Goal: Communication & Community: Participate in discussion

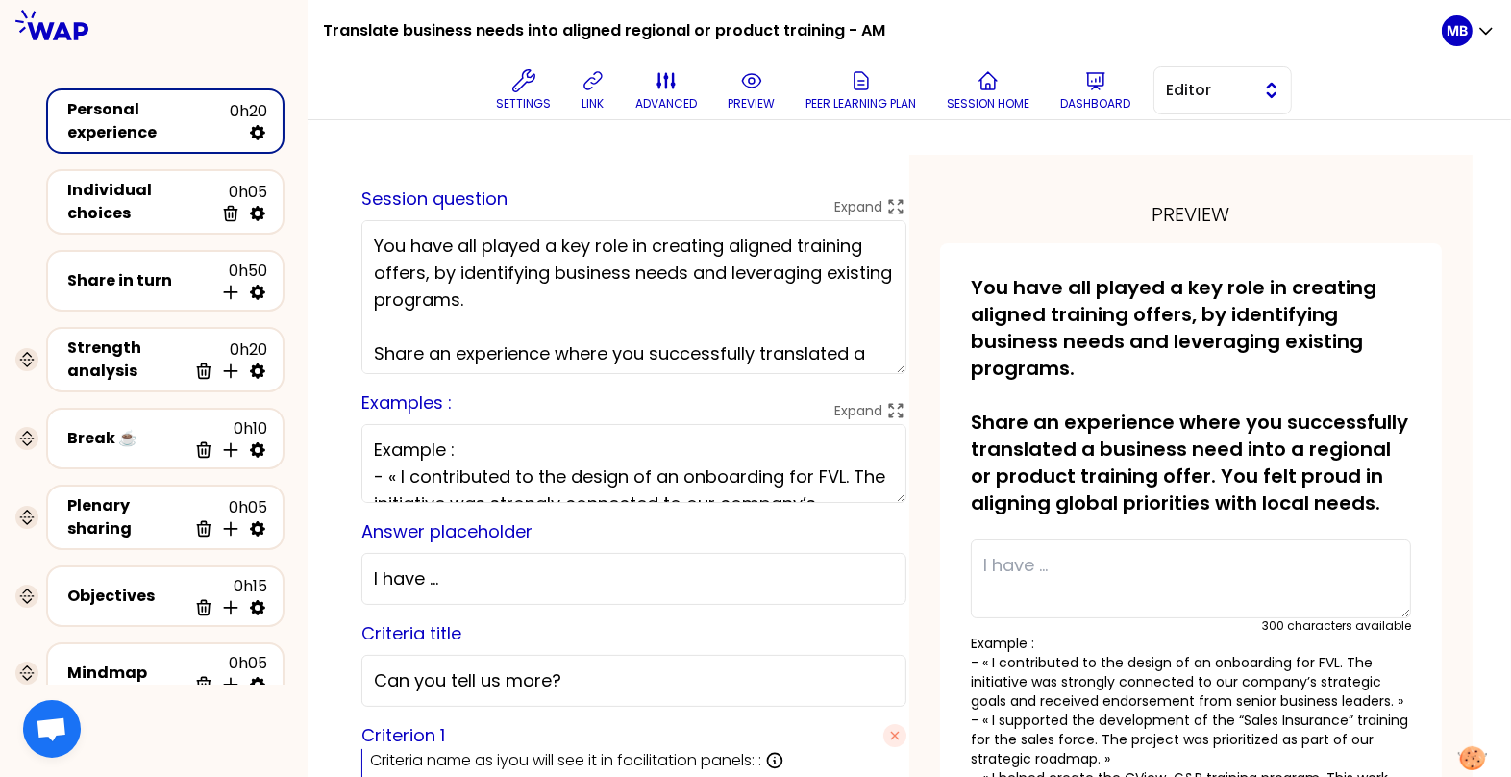
click at [1163, 92] on button "Editor" at bounding box center [1223, 90] width 138 height 48
click at [1168, 162] on li "Facilitator" at bounding box center [1223, 169] width 137 height 31
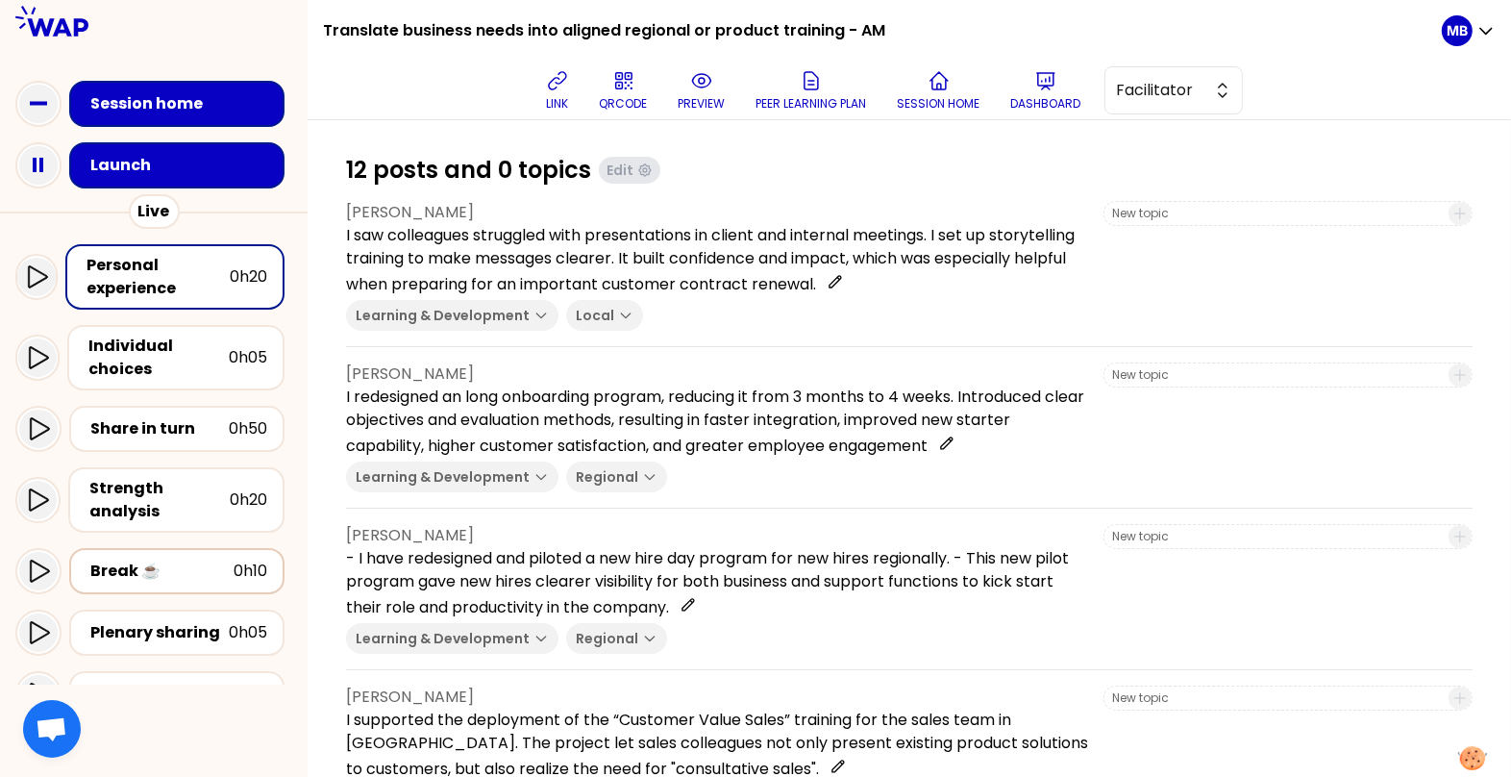
scroll to position [288, 0]
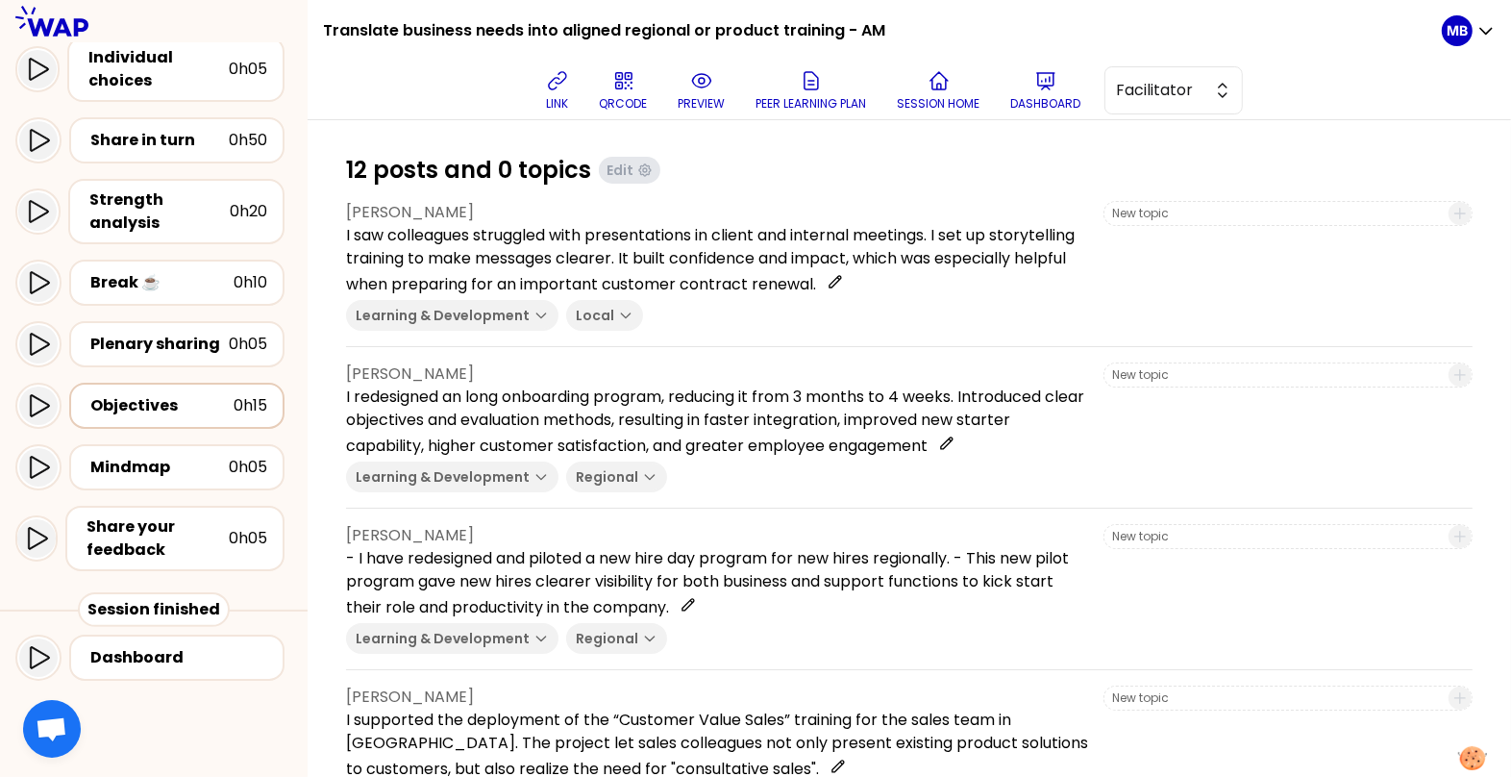
click at [122, 403] on div "Objectives" at bounding box center [161, 405] width 143 height 23
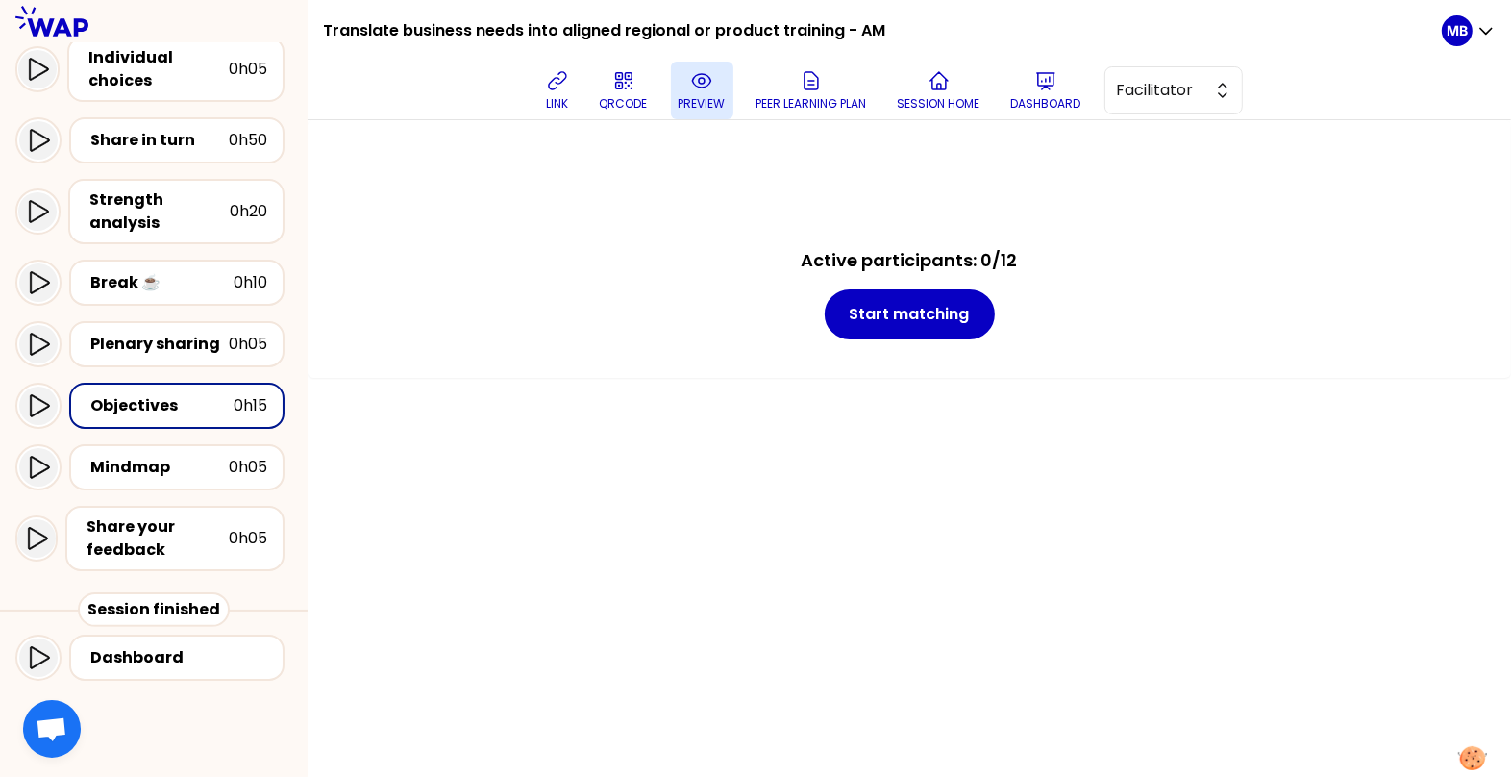
click at [706, 102] on p "preview" at bounding box center [702, 103] width 47 height 15
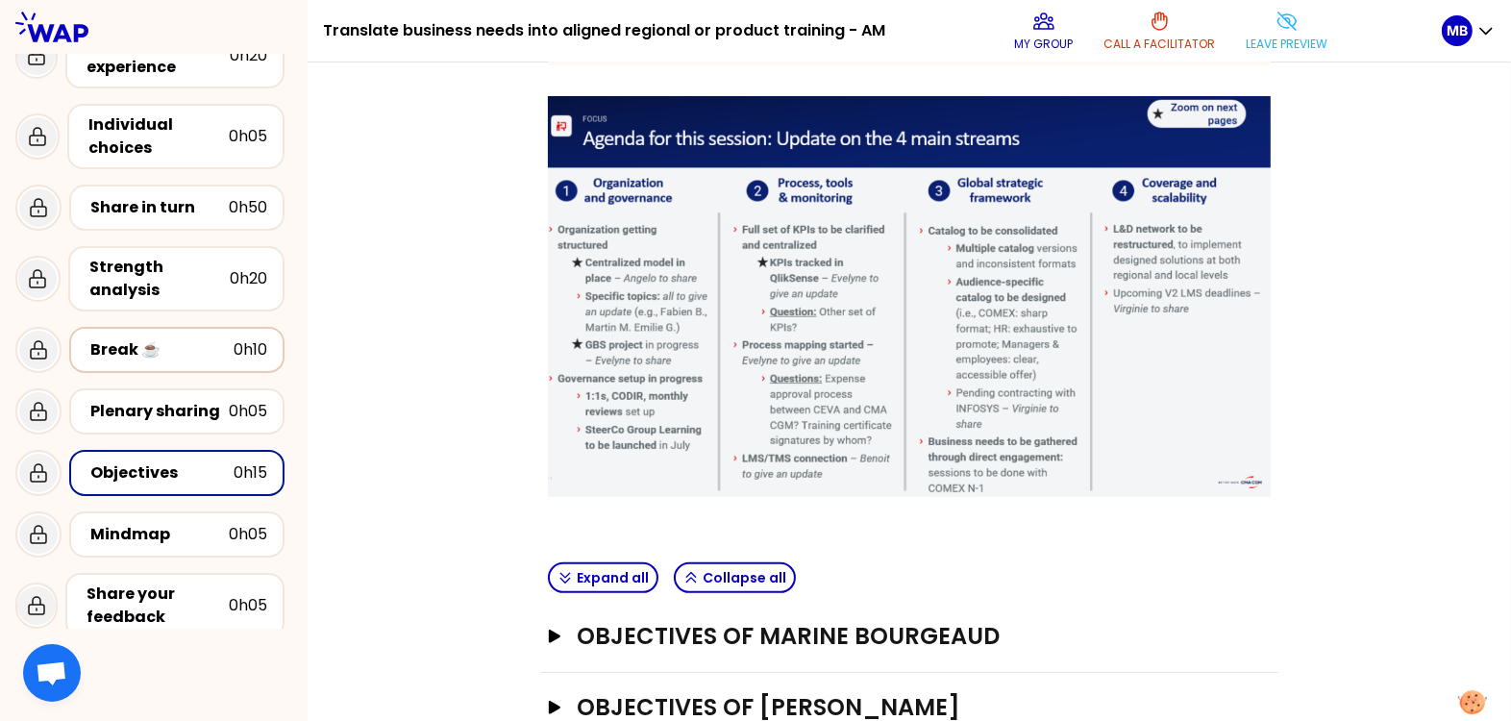
scroll to position [83, 0]
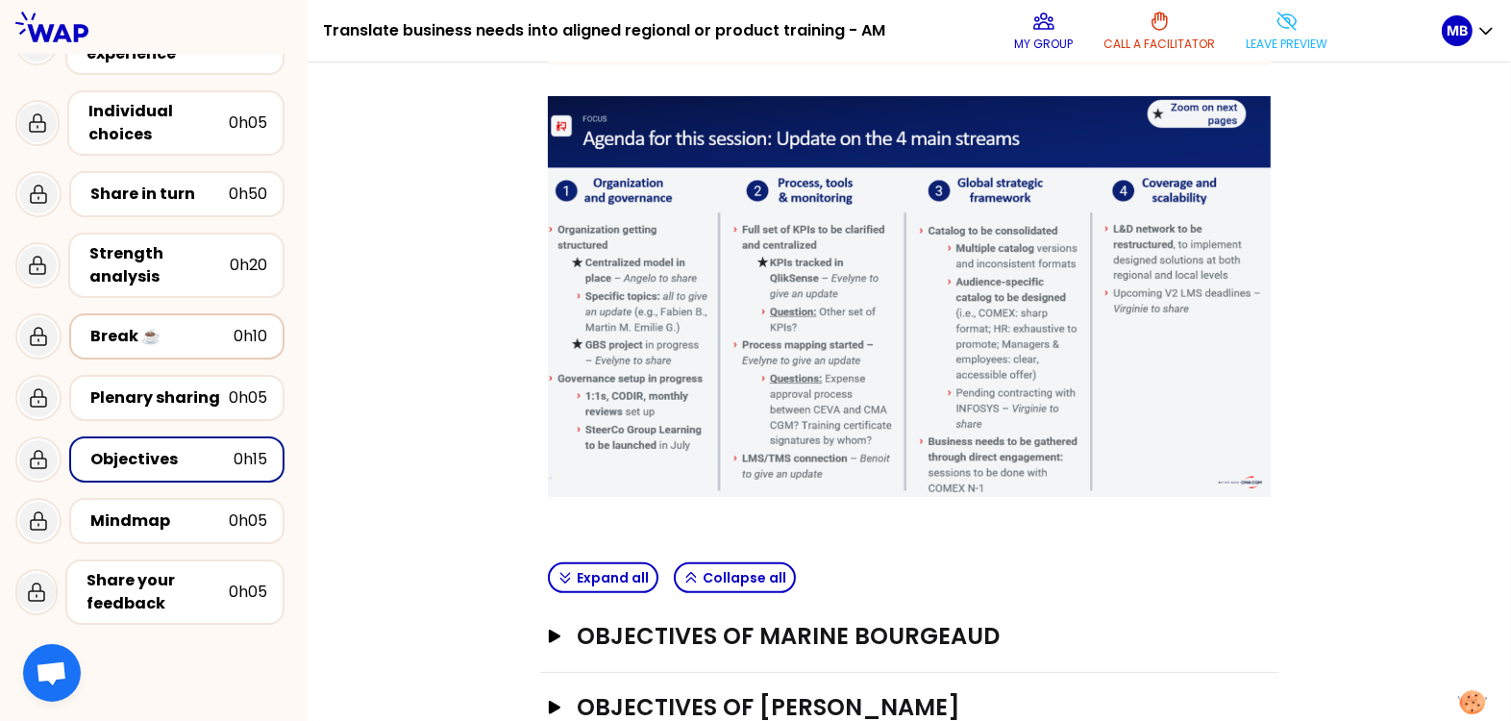
click at [229, 336] on div "Break ☕️" at bounding box center [161, 336] width 143 height 23
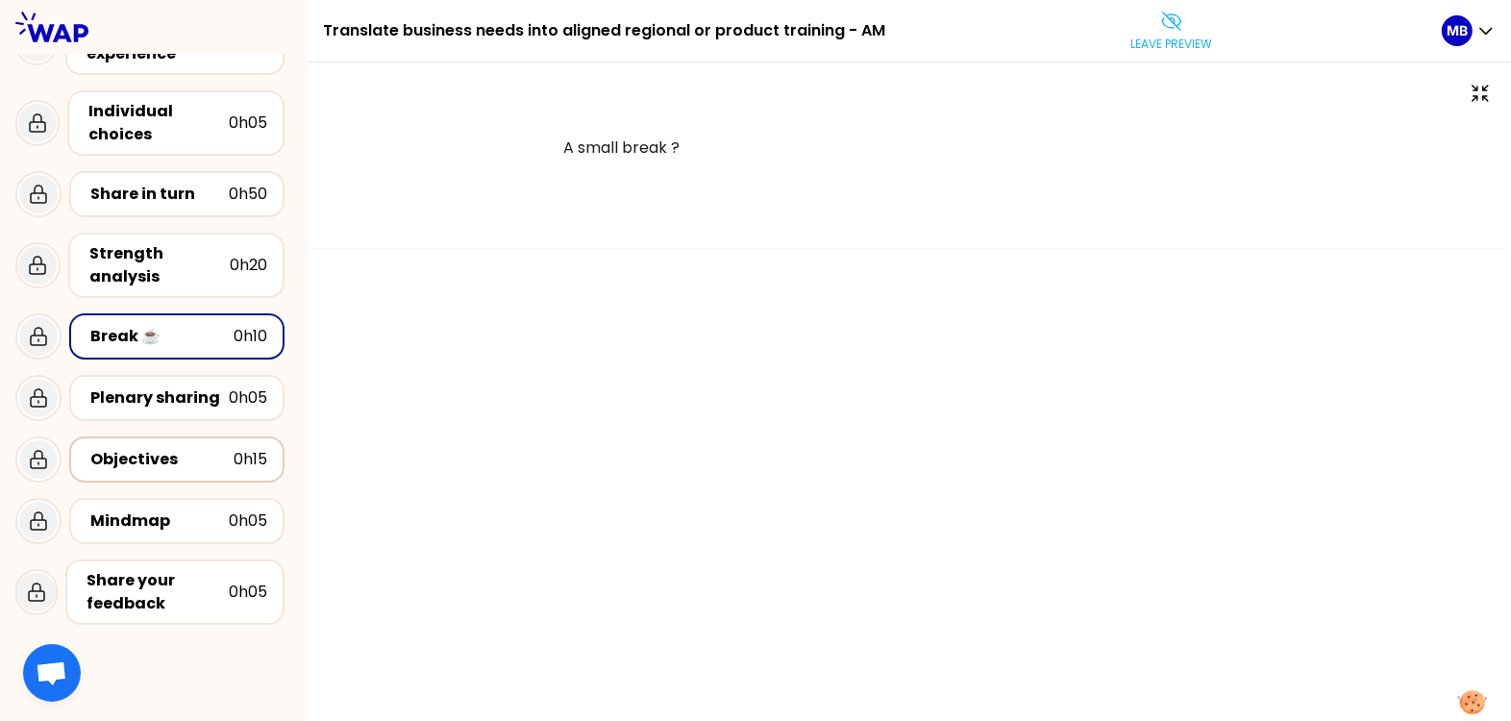
click at [226, 461] on div "Objectives" at bounding box center [161, 459] width 143 height 23
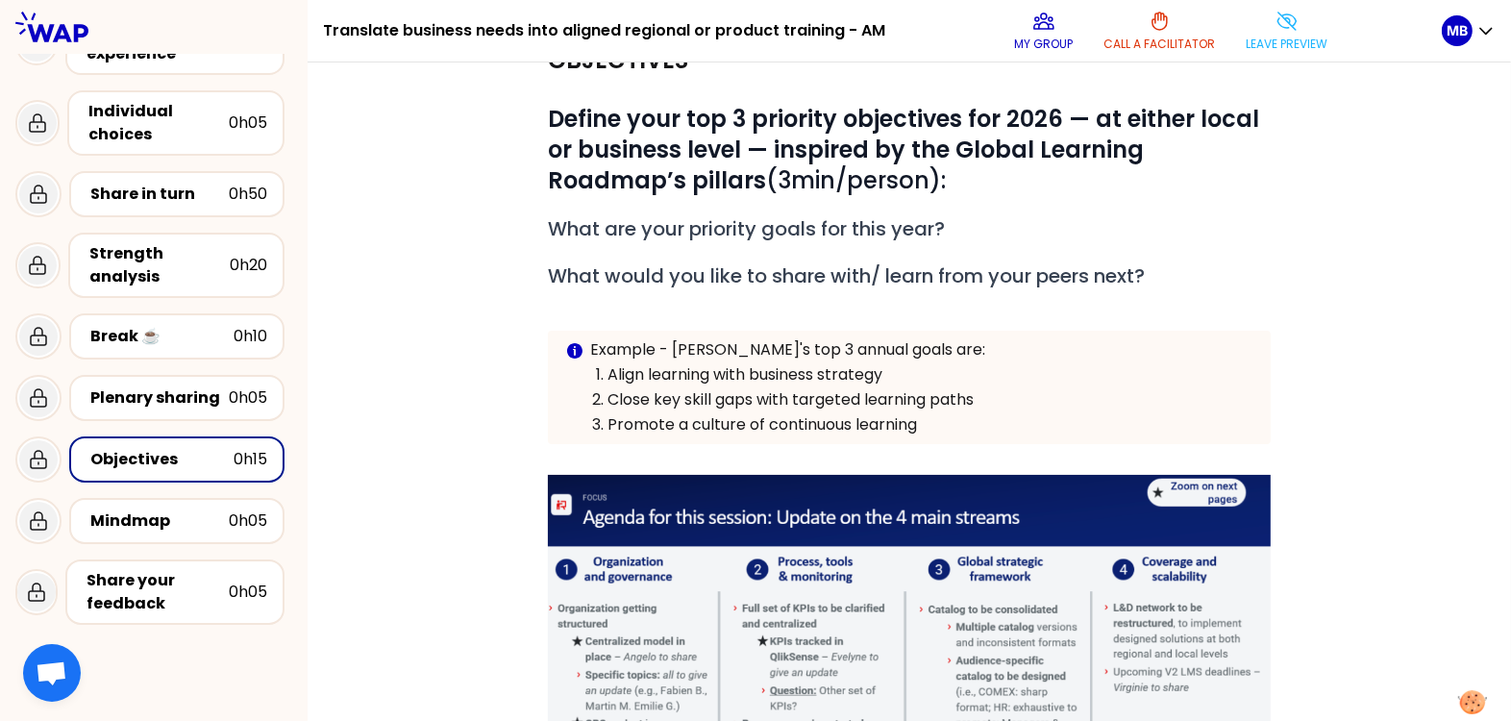
scroll to position [93, 0]
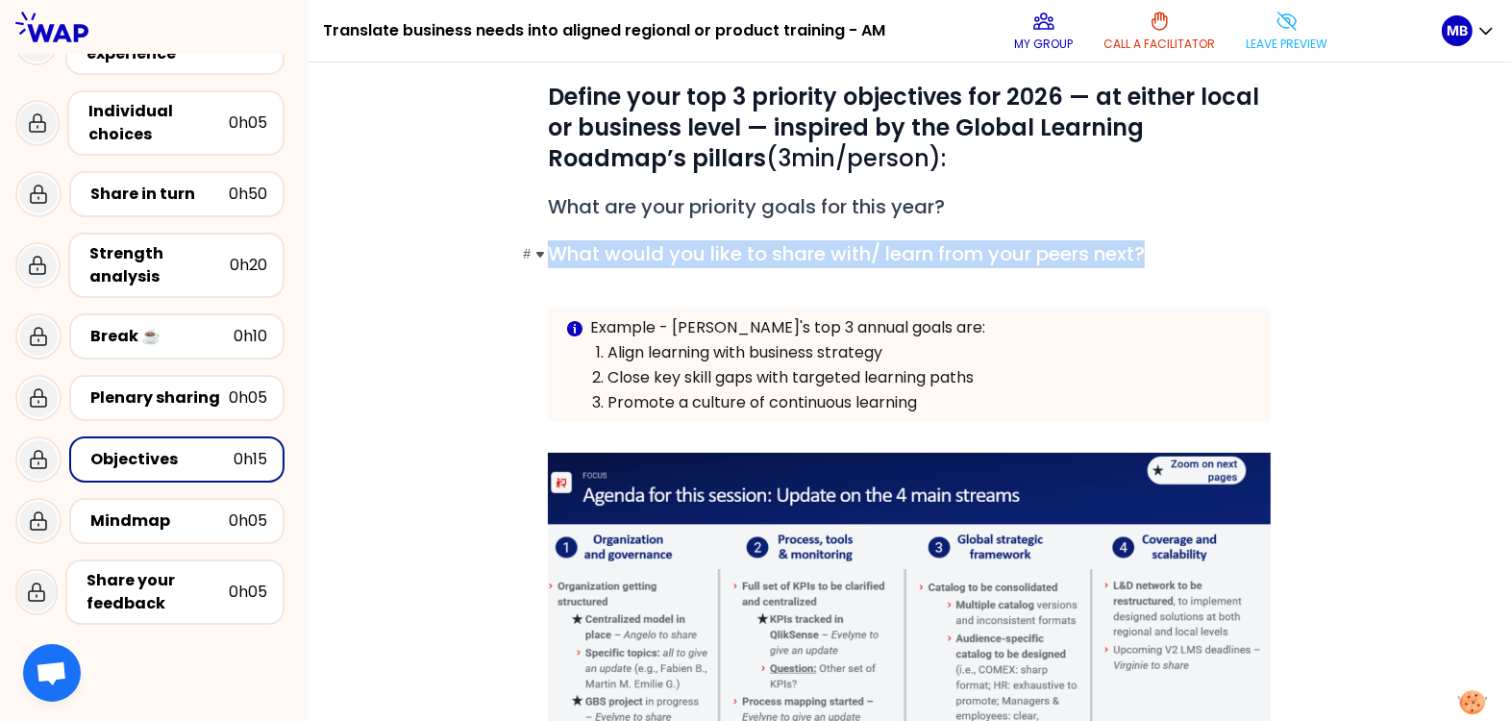
drag, startPoint x: 553, startPoint y: 251, endPoint x: 1162, endPoint y: 238, distance: 609.6
click at [1162, 240] on h2 "# What would you like to share with/ learn from your peers next?" at bounding box center [909, 254] width 723 height 28
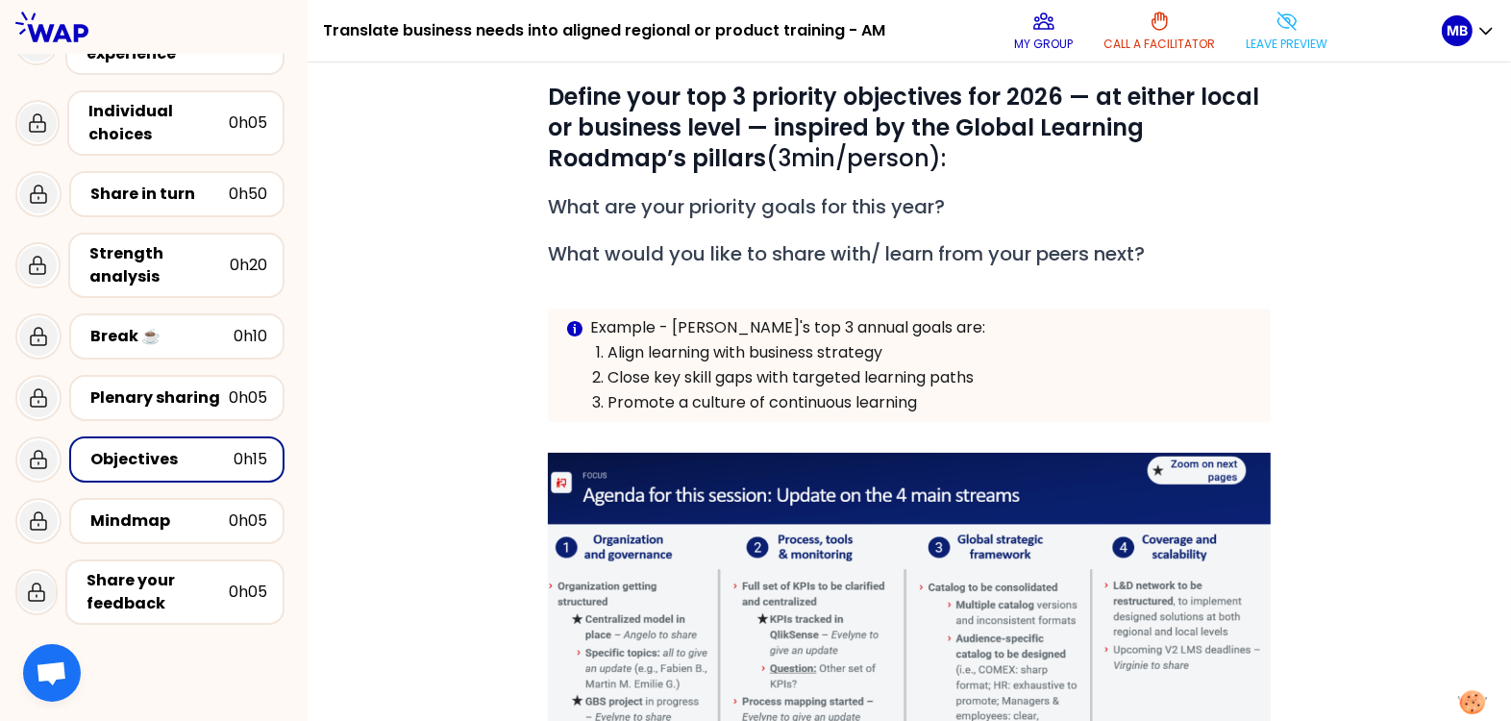
click at [934, 295] on p at bounding box center [909, 289] width 723 height 23
drag, startPoint x: 786, startPoint y: 247, endPoint x: 979, endPoint y: 251, distance: 192.3
click at [979, 251] on span "What would you like to share with/ learn from your peers next?" at bounding box center [846, 253] width 597 height 27
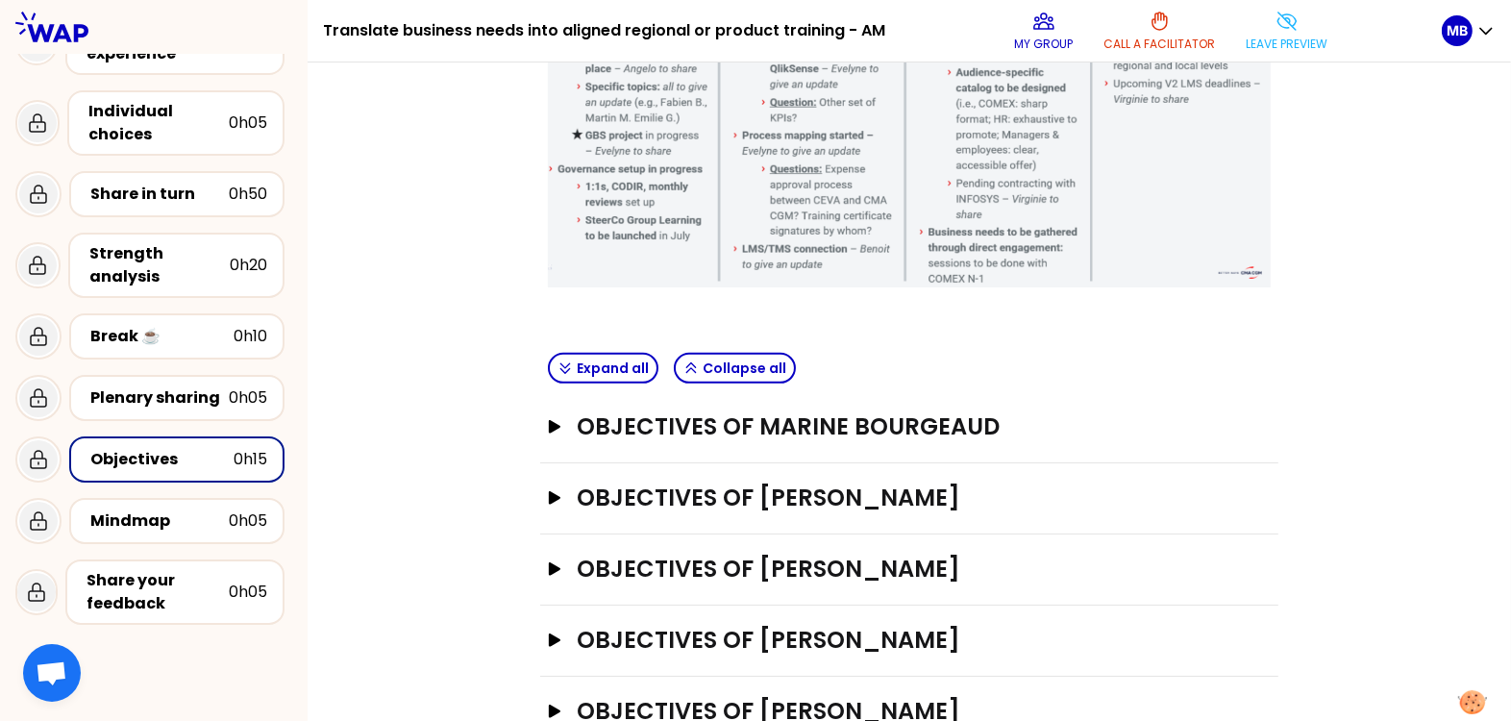
scroll to position [715, 0]
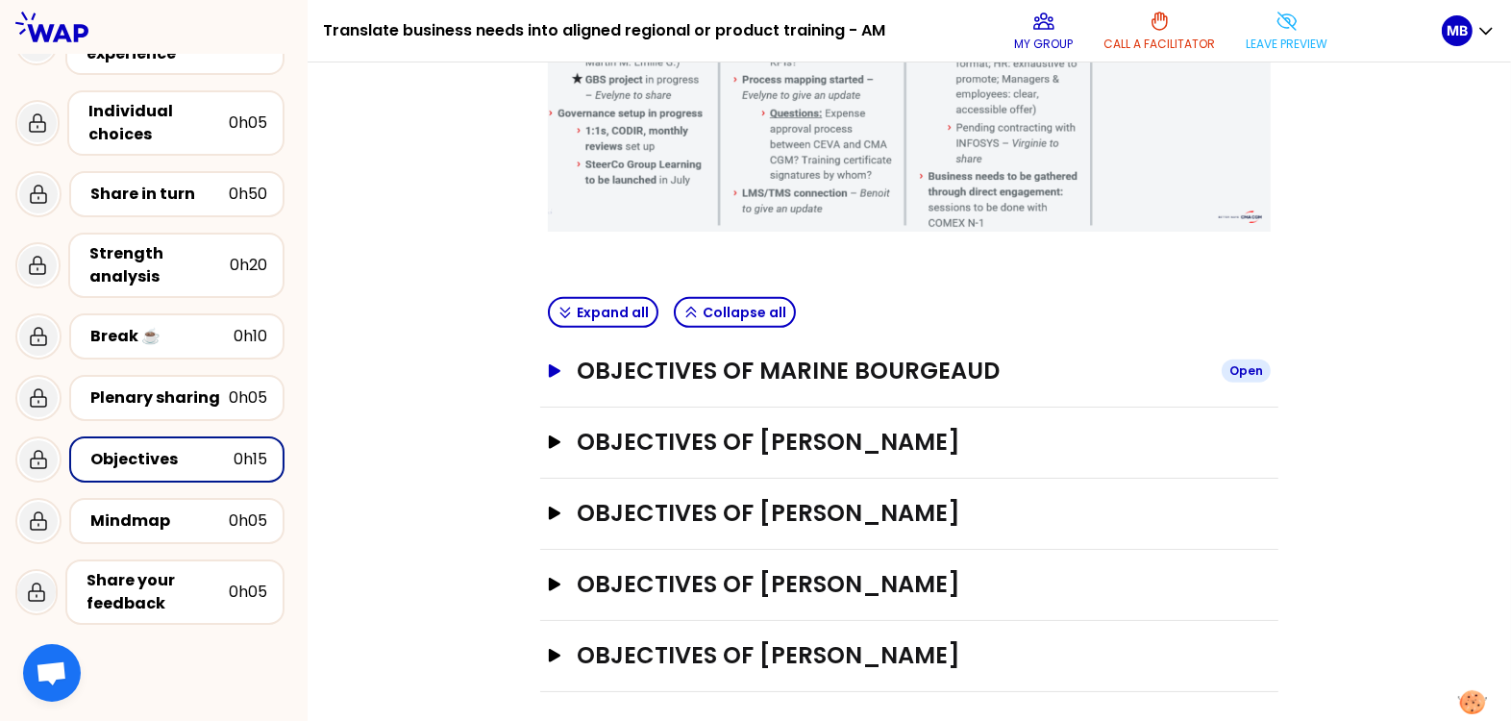
click at [770, 360] on h3 "Objectives of Marine Bourgeaud" at bounding box center [892, 371] width 630 height 31
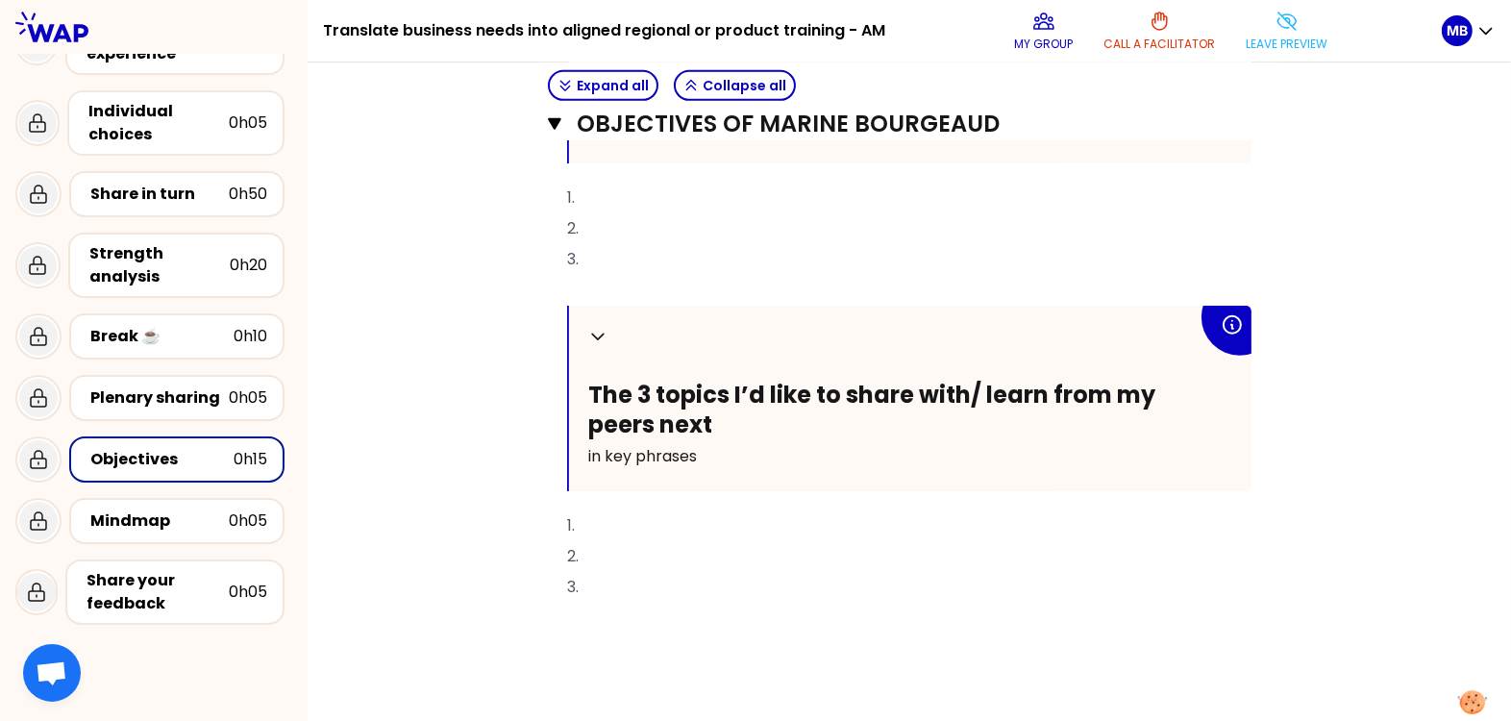
scroll to position [1348, 0]
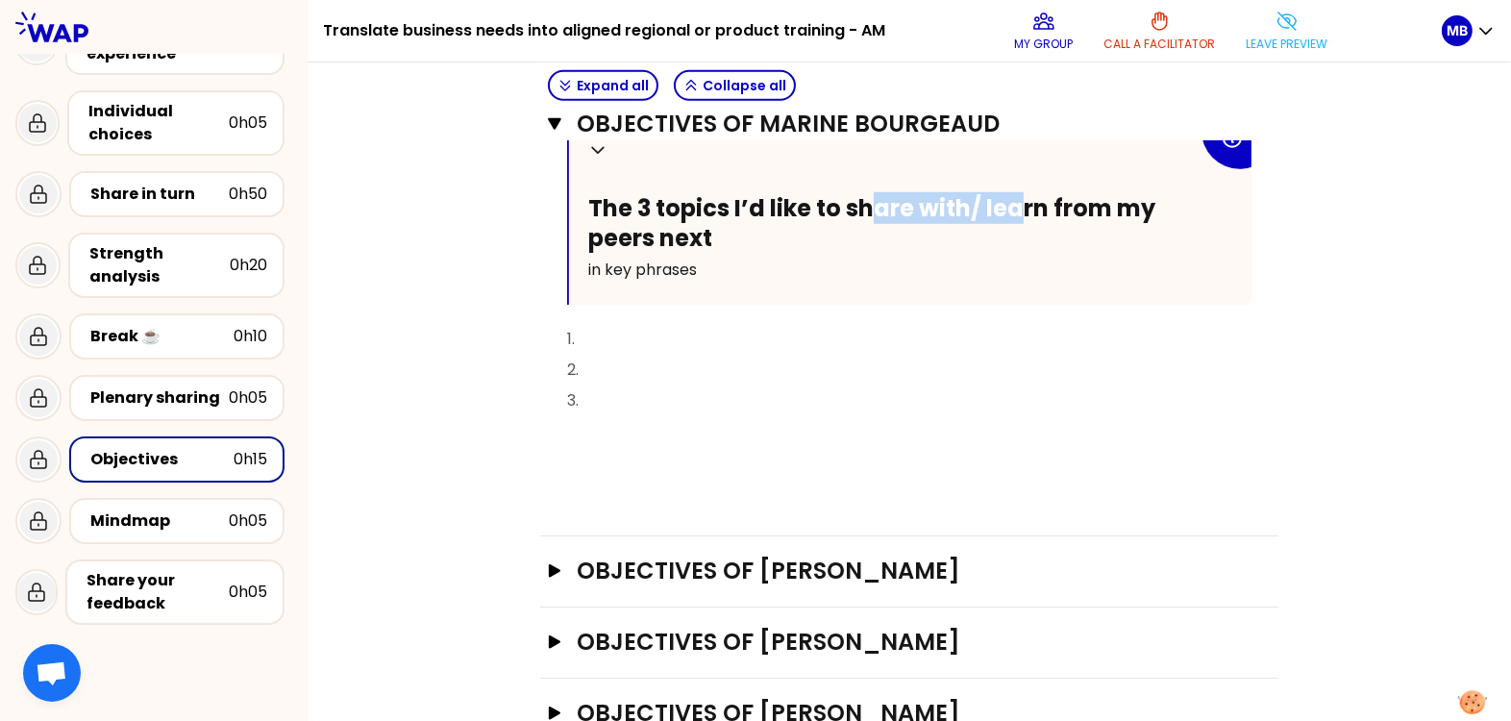
drag, startPoint x: 865, startPoint y: 205, endPoint x: 1020, endPoint y: 212, distance: 154.9
click at [1020, 212] on span "The 3 topics I’d like to share with/ learn from my peers next" at bounding box center [874, 223] width 572 height 62
click at [915, 255] on p "in key phrases" at bounding box center [893, 270] width 610 height 31
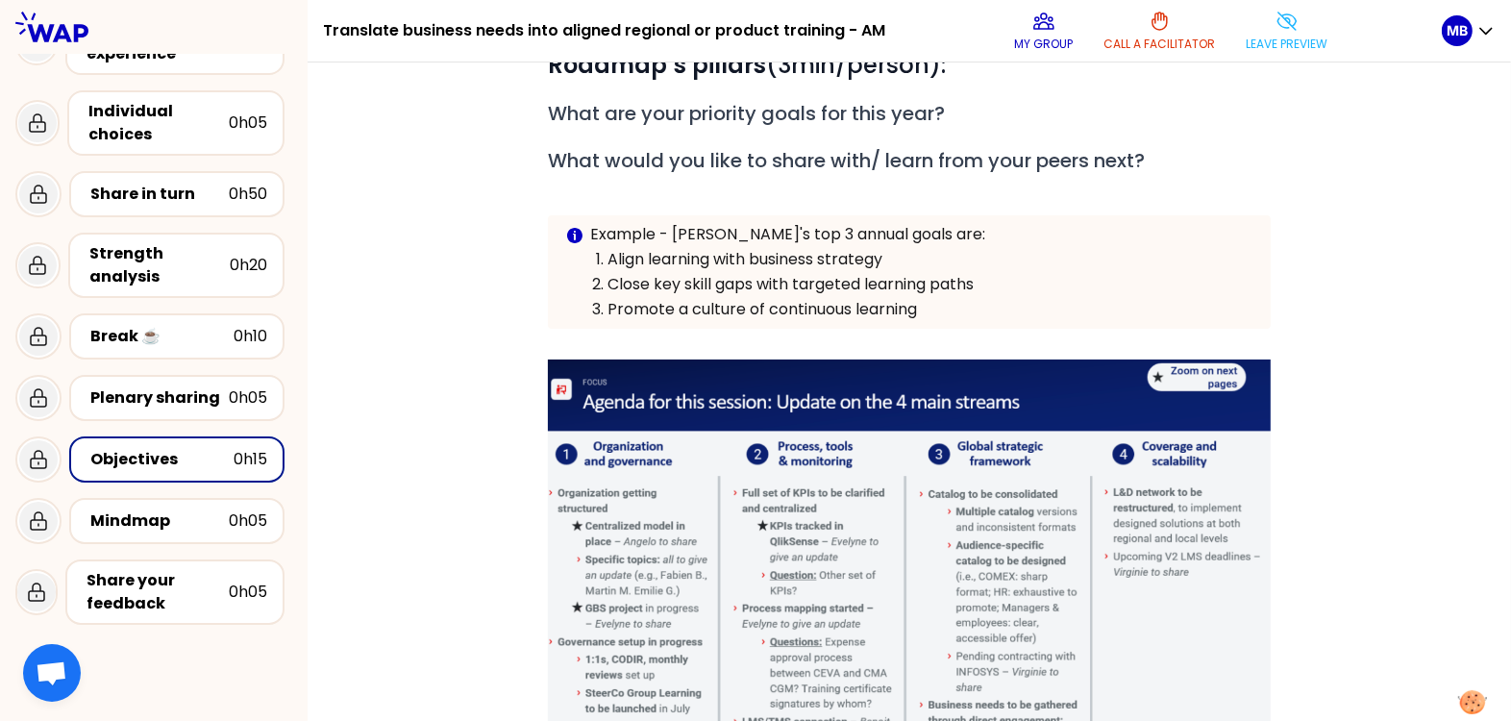
scroll to position [0, 0]
